Goal: Task Accomplishment & Management: Complete application form

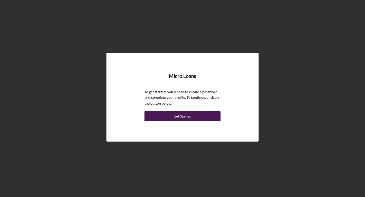
click at [179, 116] on div "Get Started" at bounding box center [183, 116] width 18 height 10
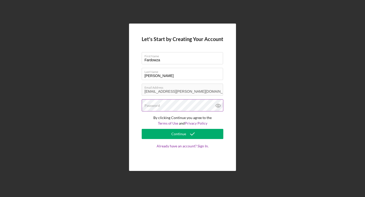
click at [173, 105] on div "Password" at bounding box center [183, 105] width 82 height 13
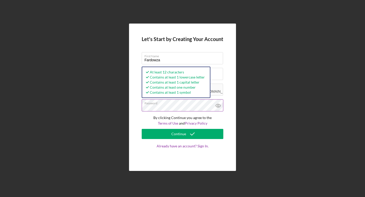
click at [219, 105] on icon at bounding box center [218, 106] width 2 height 2
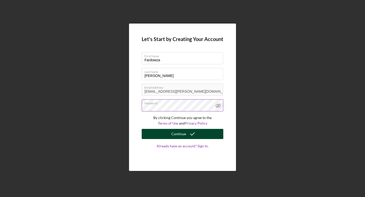
click at [193, 134] on icon "submit" at bounding box center [192, 134] width 13 height 13
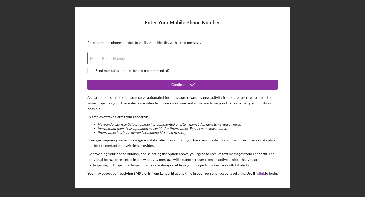
click at [188, 59] on input "Mobile Phone Number" at bounding box center [182, 58] width 190 height 12
type input "[PHONE_NUMBER]"
click at [90, 70] on input "checkbox" at bounding box center [90, 70] width 5 height 5
checkbox input "true"
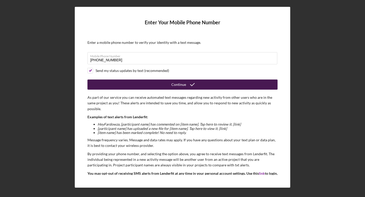
click at [147, 84] on button "Continue" at bounding box center [182, 85] width 190 height 10
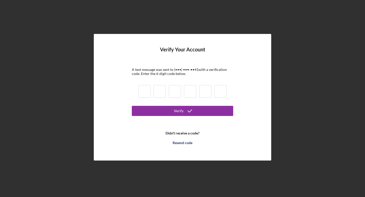
click at [150, 93] on div at bounding box center [182, 92] width 91 height 17
click at [145, 92] on input at bounding box center [144, 91] width 12 height 13
type input "0"
type input "7"
type input "3"
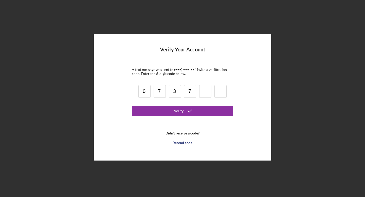
type input "7"
type input "9"
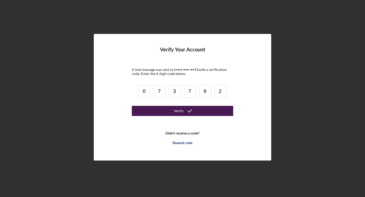
type input "2"
click at [161, 110] on button "Verify" at bounding box center [182, 111] width 101 height 10
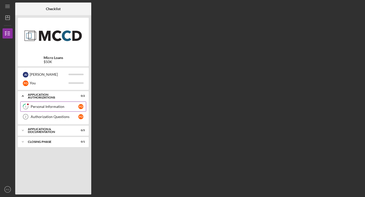
click at [63, 107] on div "Personal Information" at bounding box center [55, 107] width 48 height 4
